Goal: Task Accomplishment & Management: Manage account settings

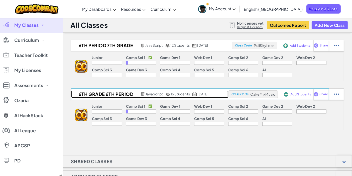
click at [176, 94] on span "16 Students" at bounding box center [181, 93] width 20 height 5
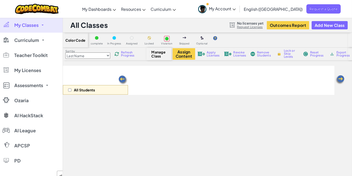
select select "560f1a9f22961295f9427742"
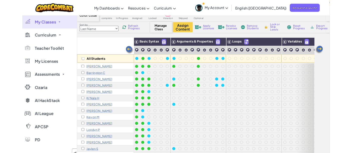
scroll to position [23, 0]
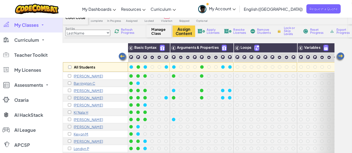
click at [95, 51] on div "All Students" at bounding box center [95, 57] width 65 height 29
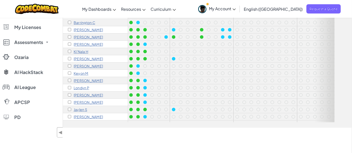
scroll to position [56, 0]
